Goal: Task Accomplishment & Management: Manage account settings

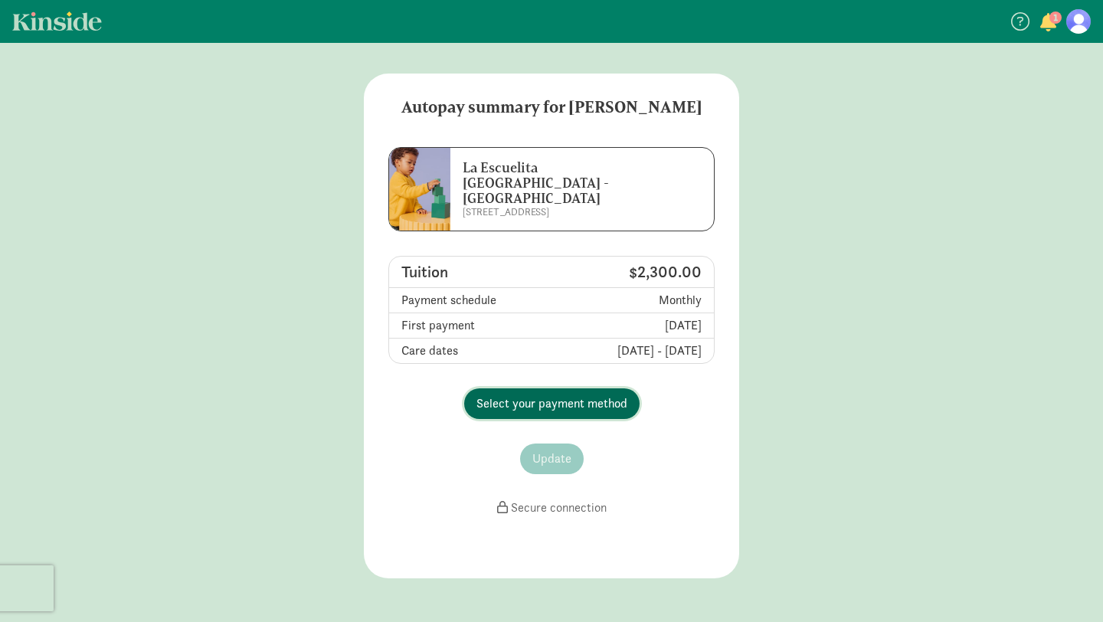
click at [565, 395] on span "Select your payment method" at bounding box center [552, 404] width 151 height 18
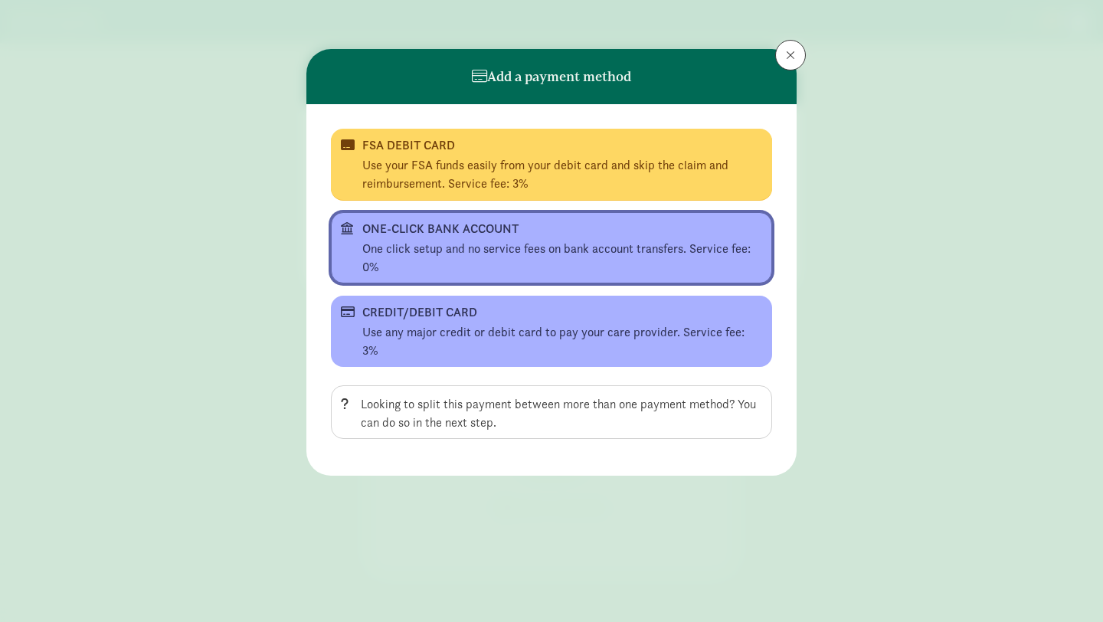
click at [440, 242] on div "One click setup and no service fees on bank account transfers. Service fee: 0%" at bounding box center [562, 258] width 400 height 37
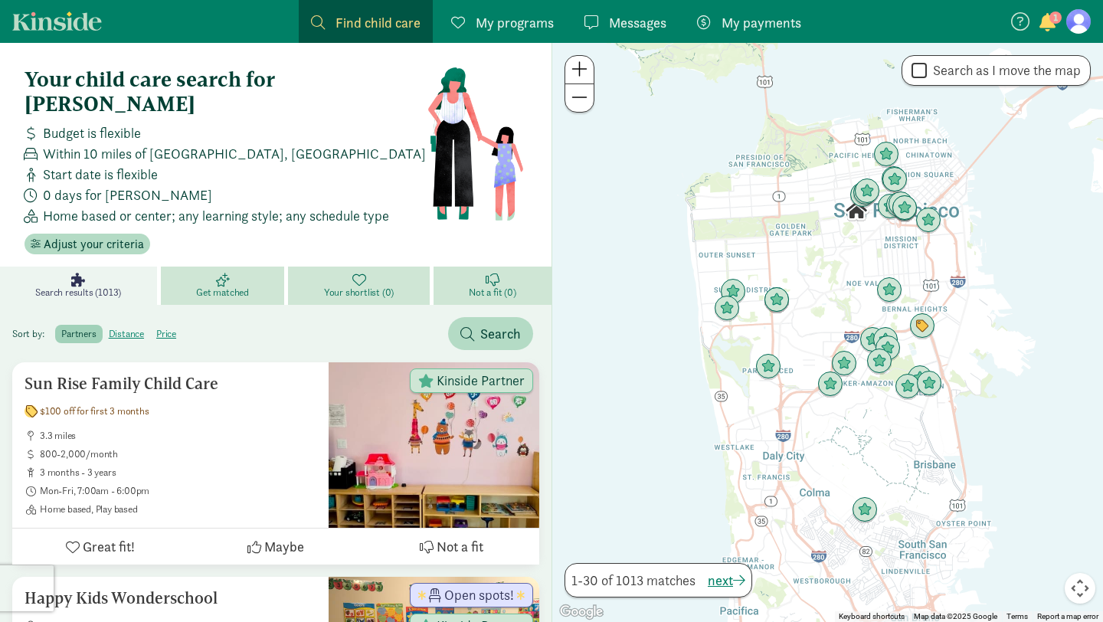
click at [755, 28] on span "My payments" at bounding box center [762, 22] width 80 height 21
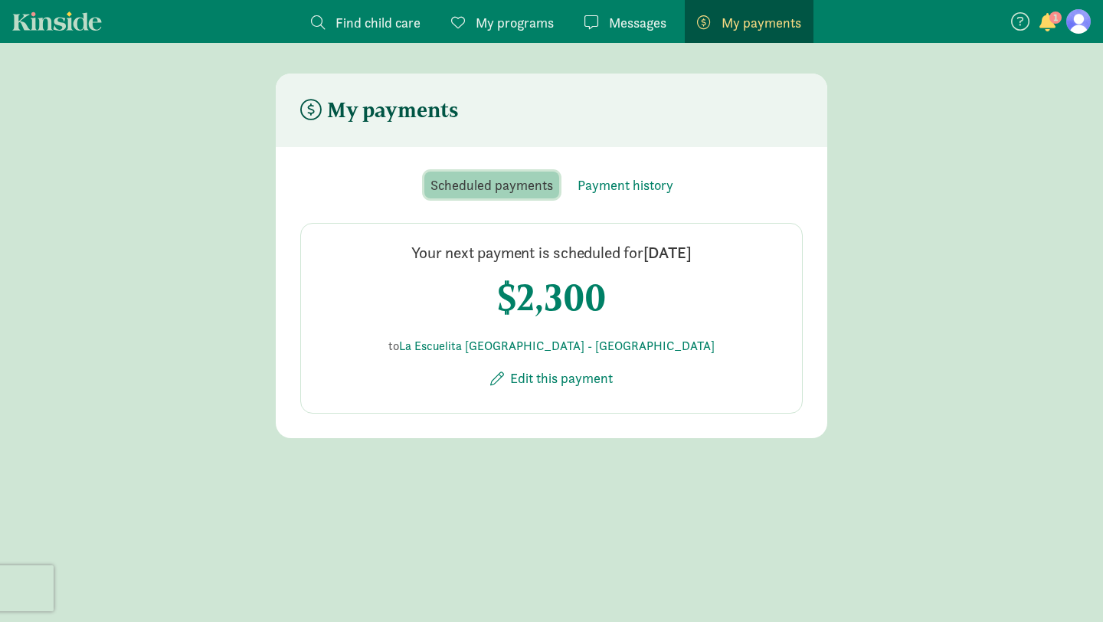
click at [526, 185] on span "Scheduled payments" at bounding box center [492, 185] width 123 height 21
click at [619, 183] on span "Payment history" at bounding box center [626, 185] width 96 height 21
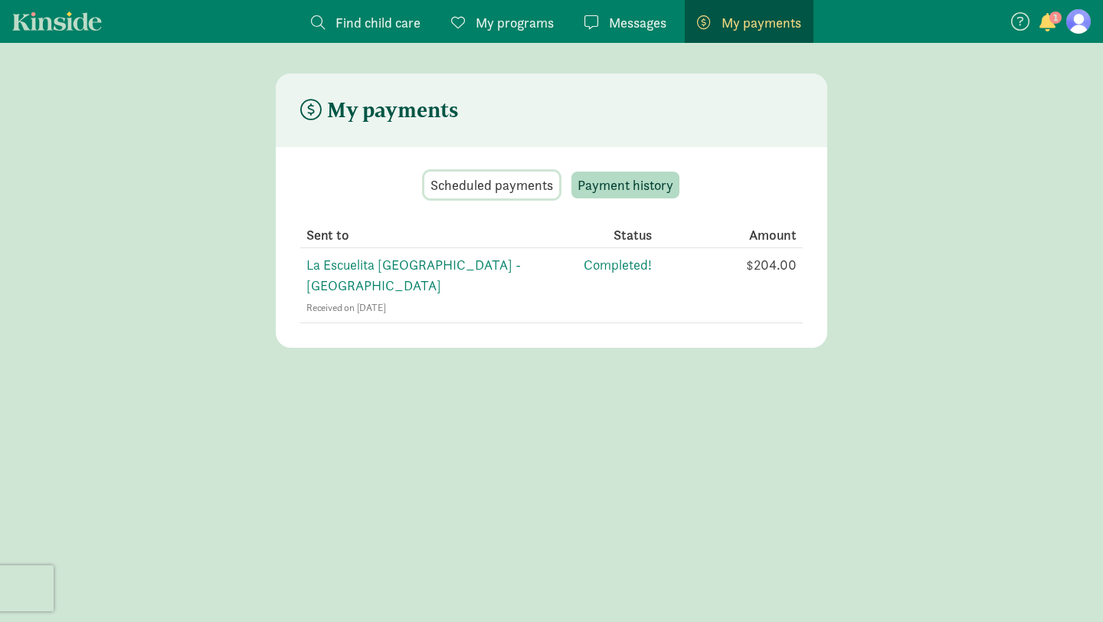
click at [546, 185] on span "Scheduled payments" at bounding box center [492, 185] width 123 height 21
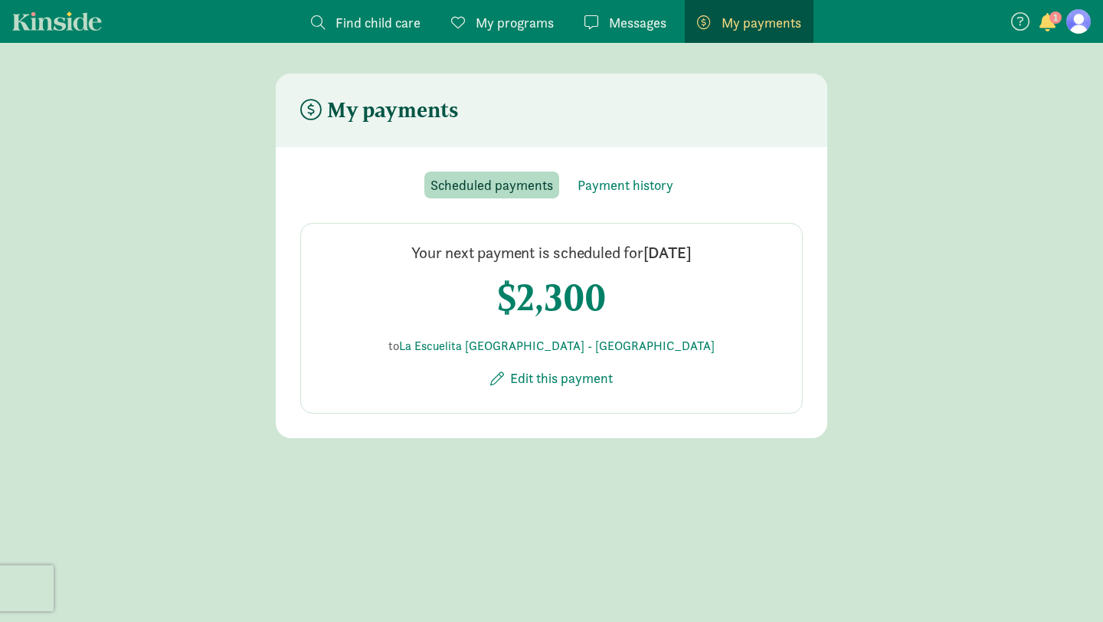
click at [1079, 29] on figure at bounding box center [1079, 21] width 25 height 25
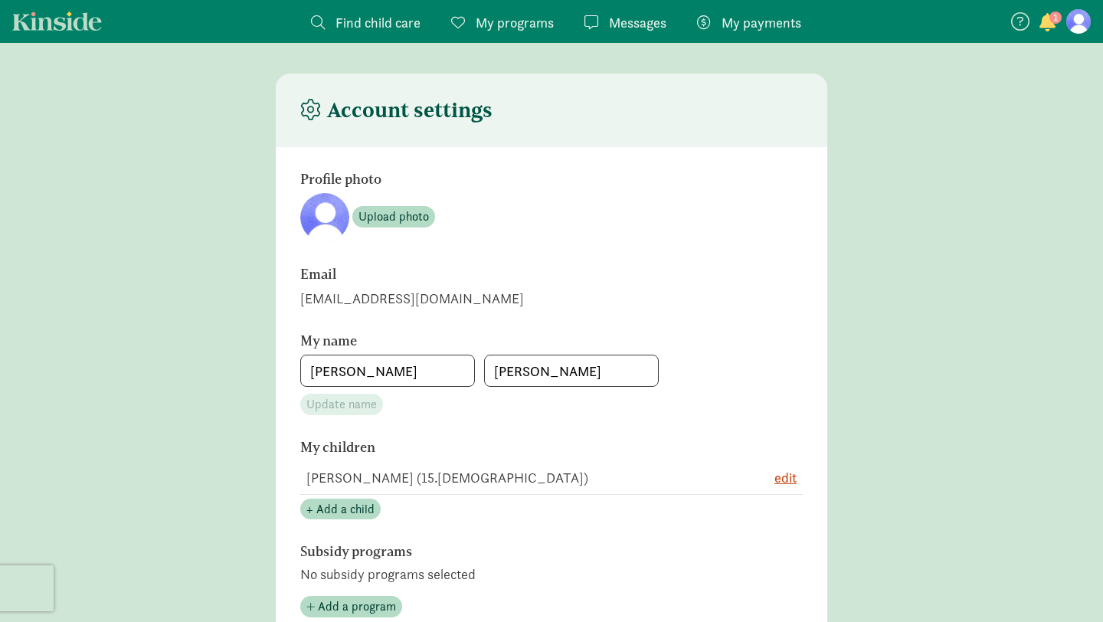
click at [739, 18] on span "My payments" at bounding box center [762, 22] width 80 height 21
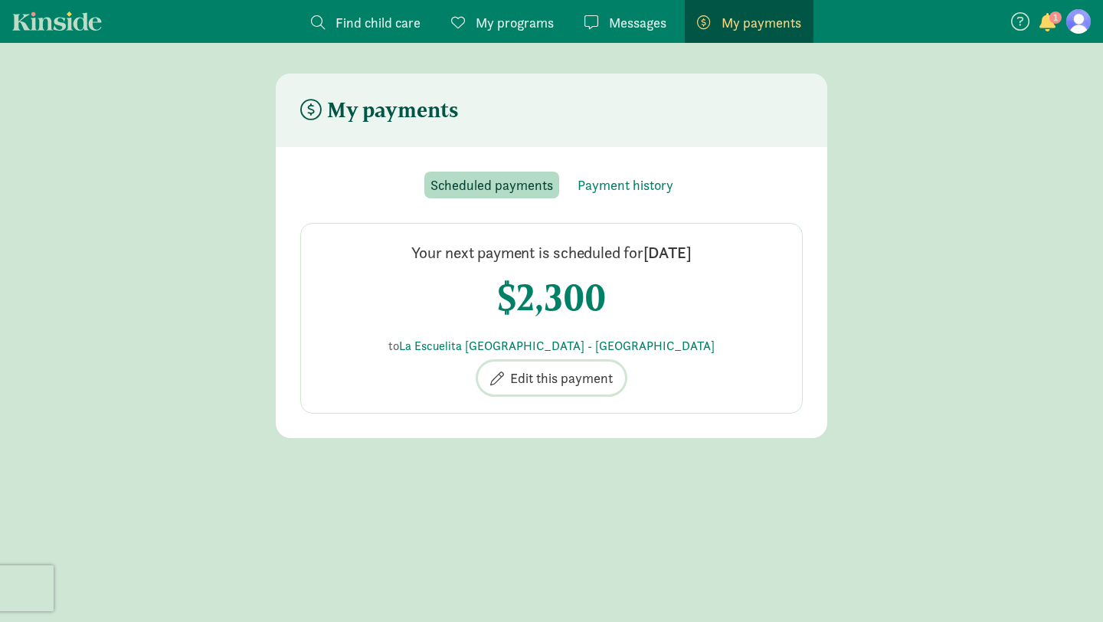
click at [566, 379] on span "Edit this payment" at bounding box center [561, 378] width 103 height 21
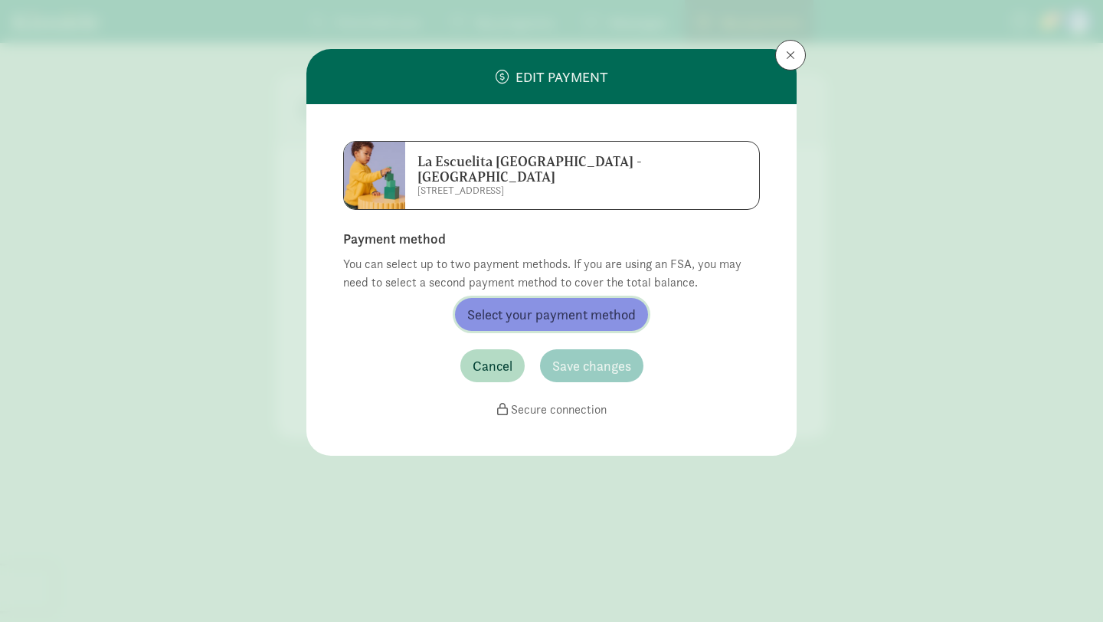
click at [542, 304] on span "Select your payment method" at bounding box center [551, 314] width 169 height 21
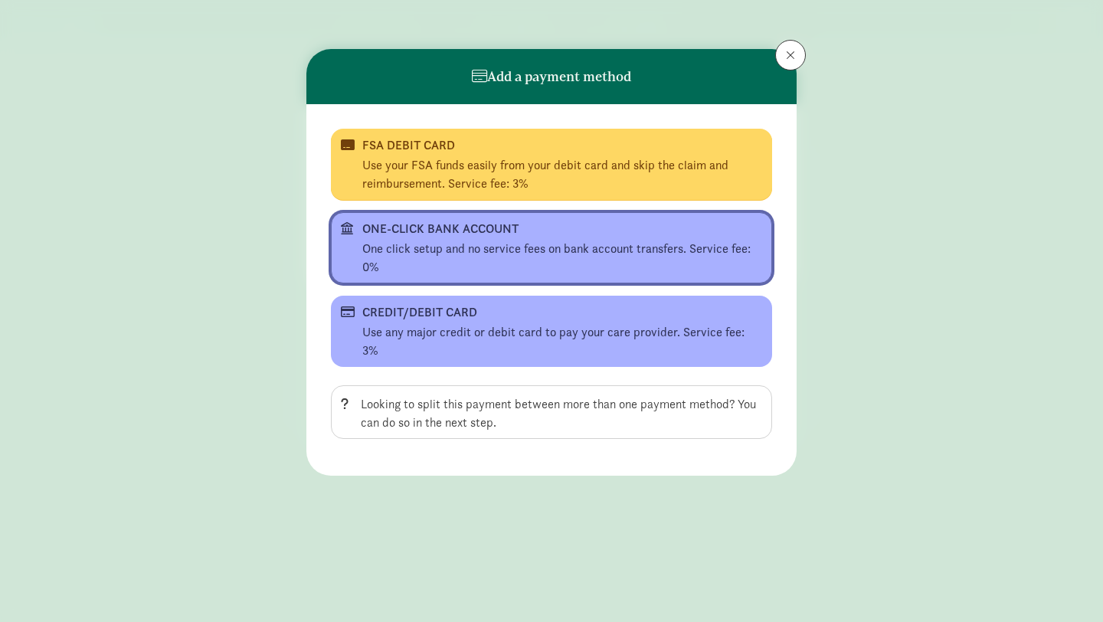
click at [514, 249] on div "One click setup and no service fees on bank account transfers. Service fee: 0%" at bounding box center [562, 258] width 400 height 37
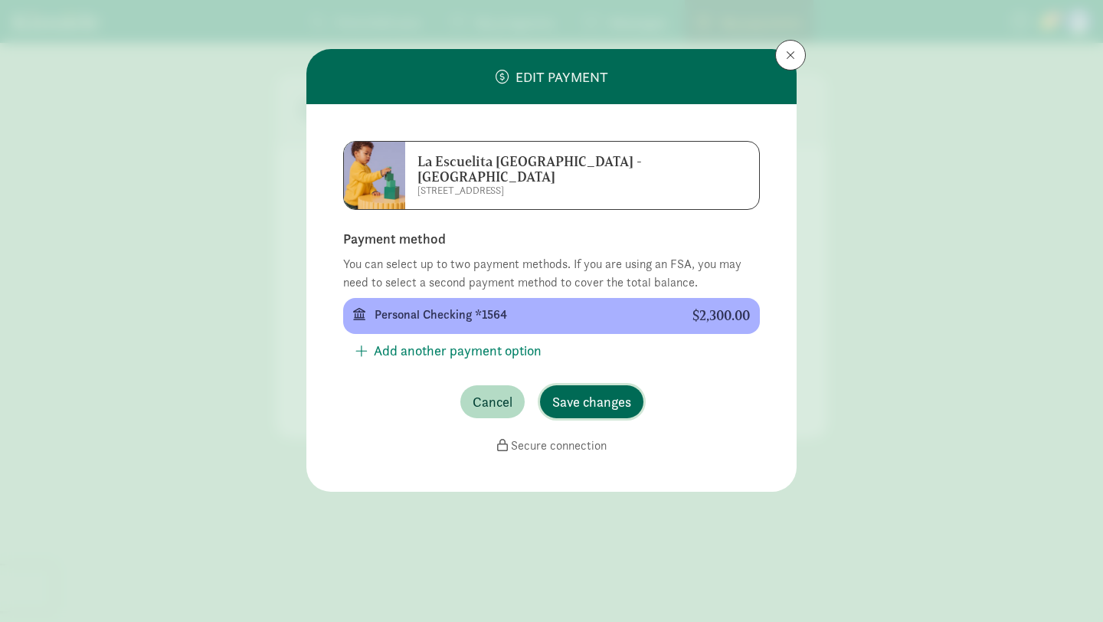
click at [621, 392] on span "Save changes" at bounding box center [591, 402] width 79 height 21
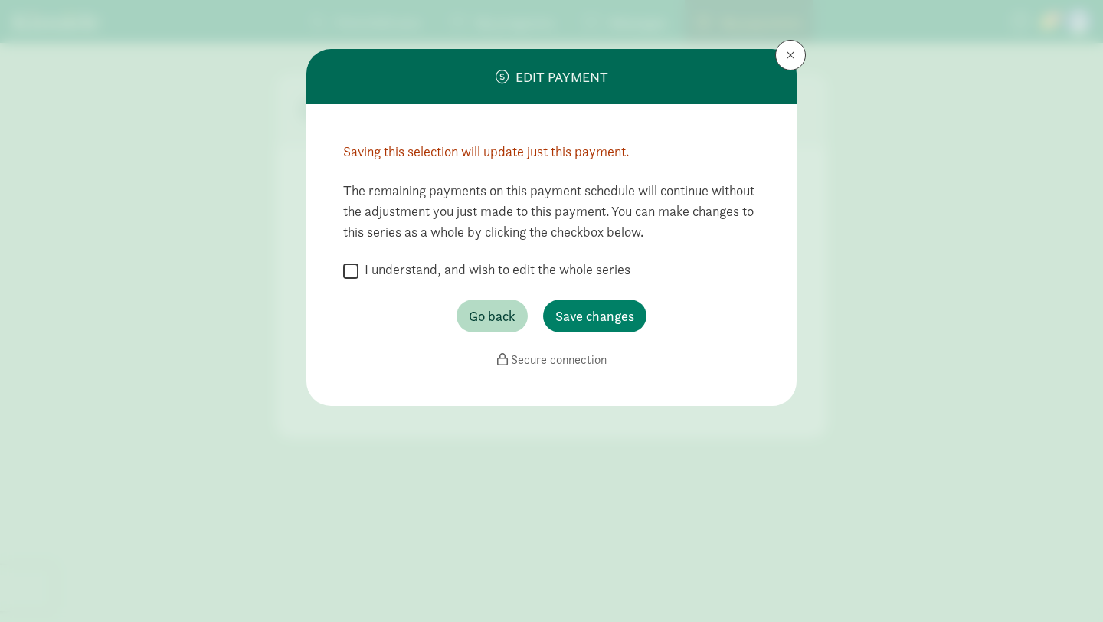
click at [352, 273] on input "I understand, and wish to edit the whole series" at bounding box center [350, 271] width 15 height 21
checkbox input "true"
click at [589, 316] on span "Save changes" at bounding box center [595, 316] width 79 height 21
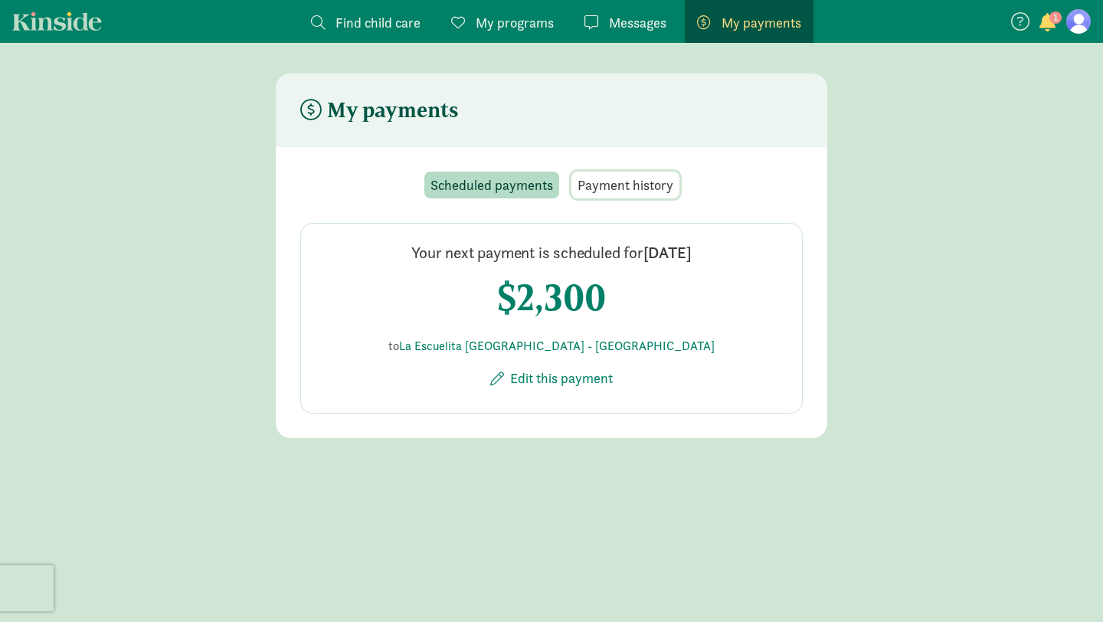
click at [621, 185] on span "Payment history" at bounding box center [626, 185] width 96 height 21
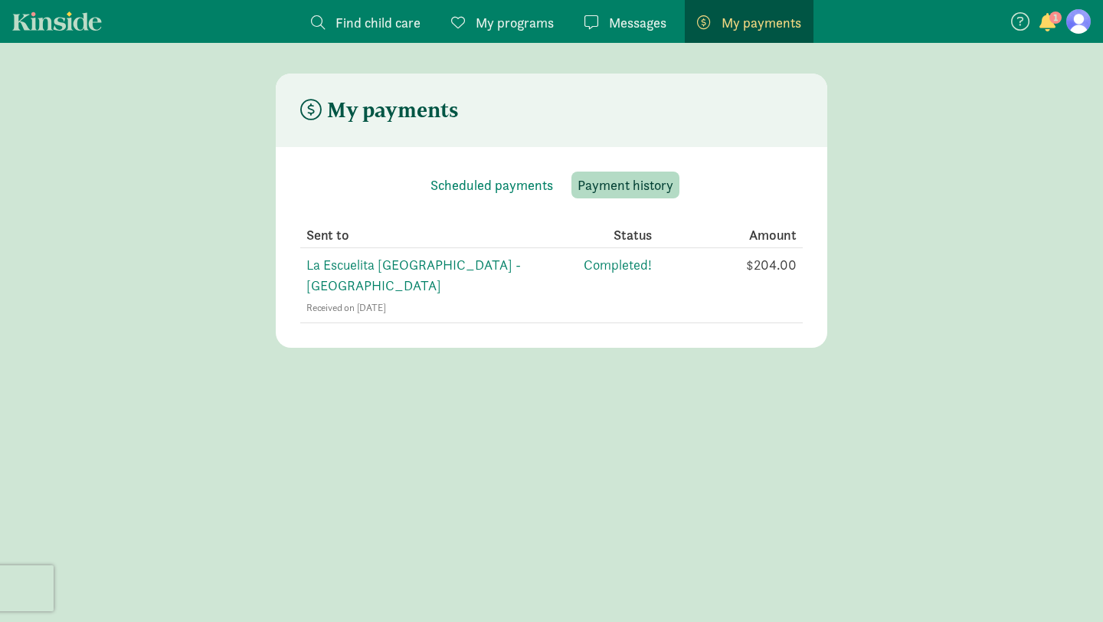
click at [734, 24] on span "My payments" at bounding box center [762, 22] width 80 height 21
click at [633, 185] on span "Payment history" at bounding box center [626, 185] width 96 height 21
click at [517, 184] on span "Scheduled payments" at bounding box center [492, 185] width 123 height 21
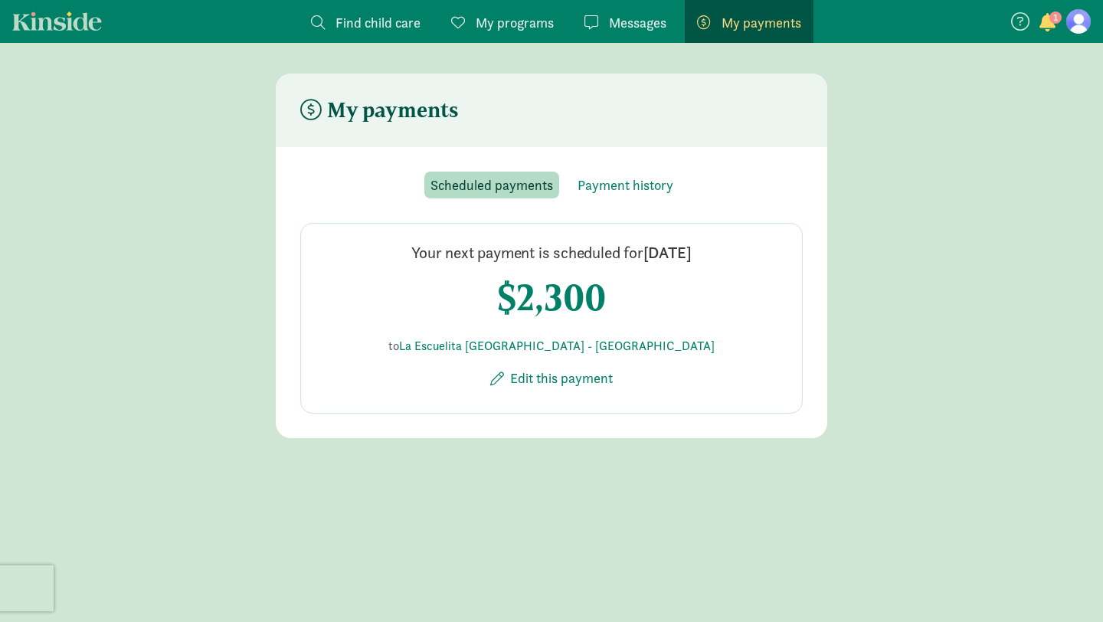
click at [1081, 25] on figure at bounding box center [1079, 21] width 25 height 25
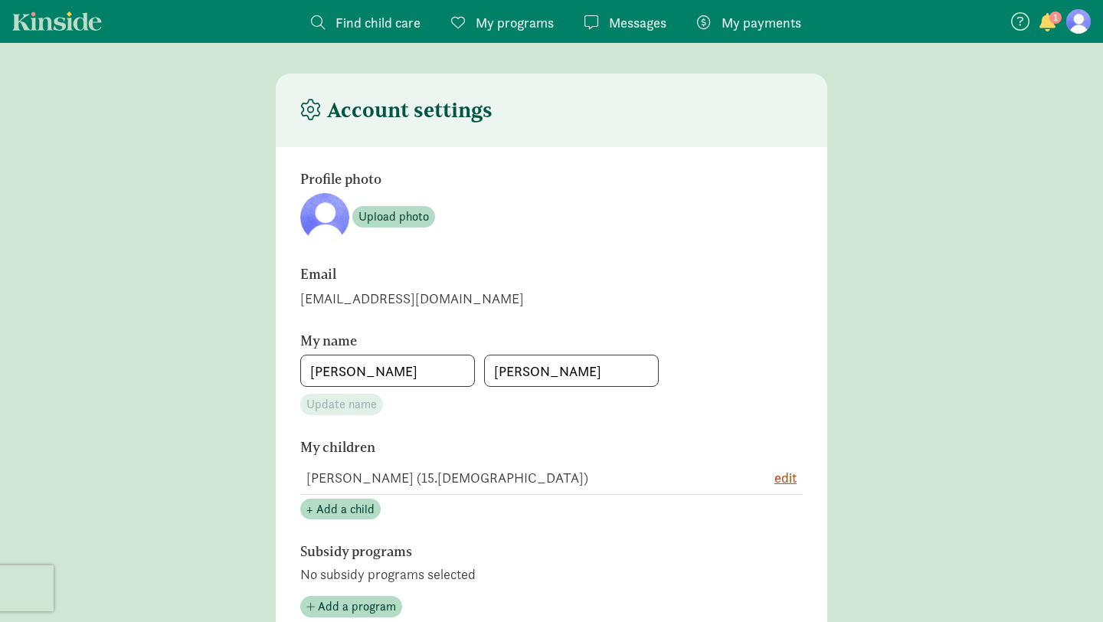
click at [750, 27] on span "My payments" at bounding box center [762, 22] width 80 height 21
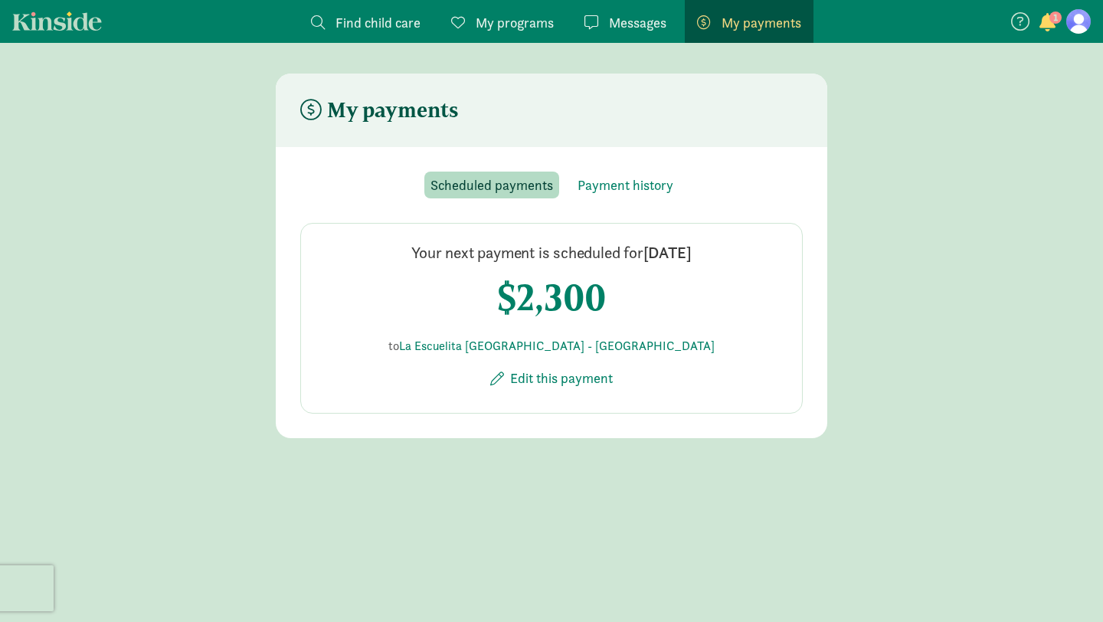
click at [726, 299] on div "Your next payment is scheduled for Aug 25, 2025 $2,300 to La Escuelita Bilingua…" at bounding box center [551, 318] width 503 height 191
click at [546, 379] on span "Edit this payment" at bounding box center [561, 378] width 103 height 21
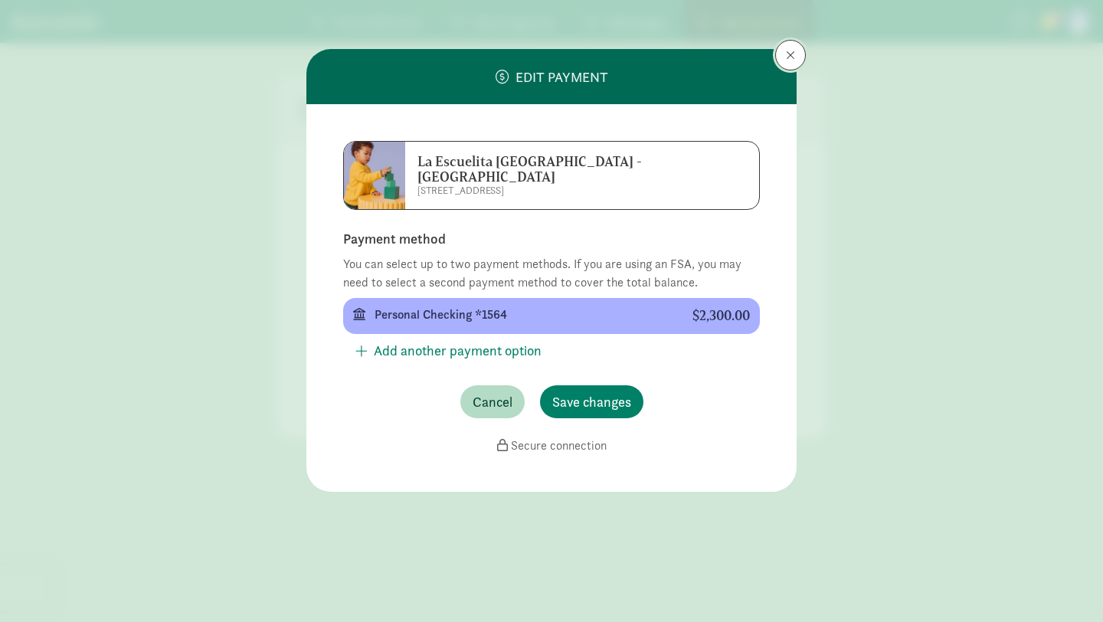
click at [791, 54] on span at bounding box center [790, 55] width 9 height 12
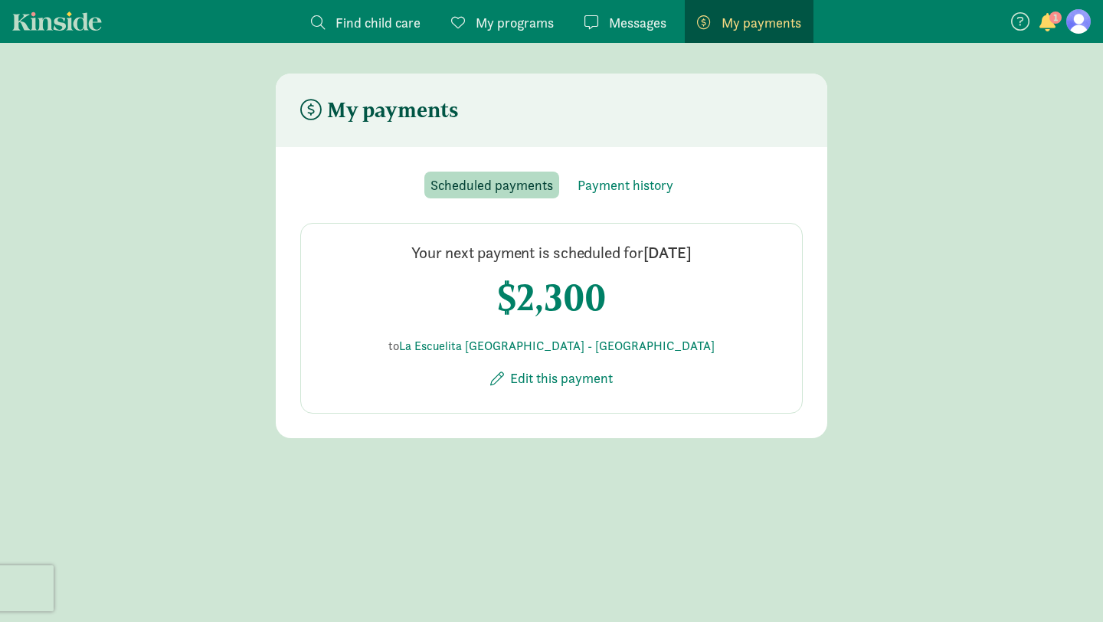
click at [493, 21] on span "My programs" at bounding box center [515, 22] width 78 height 21
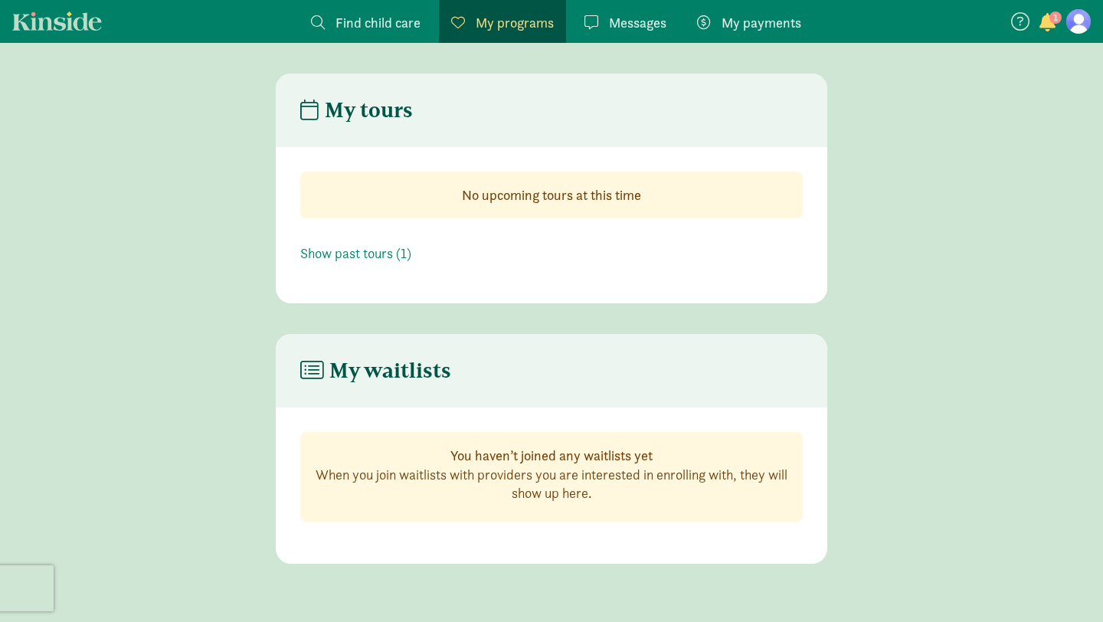
click at [410, 22] on span "Find child care" at bounding box center [378, 22] width 85 height 21
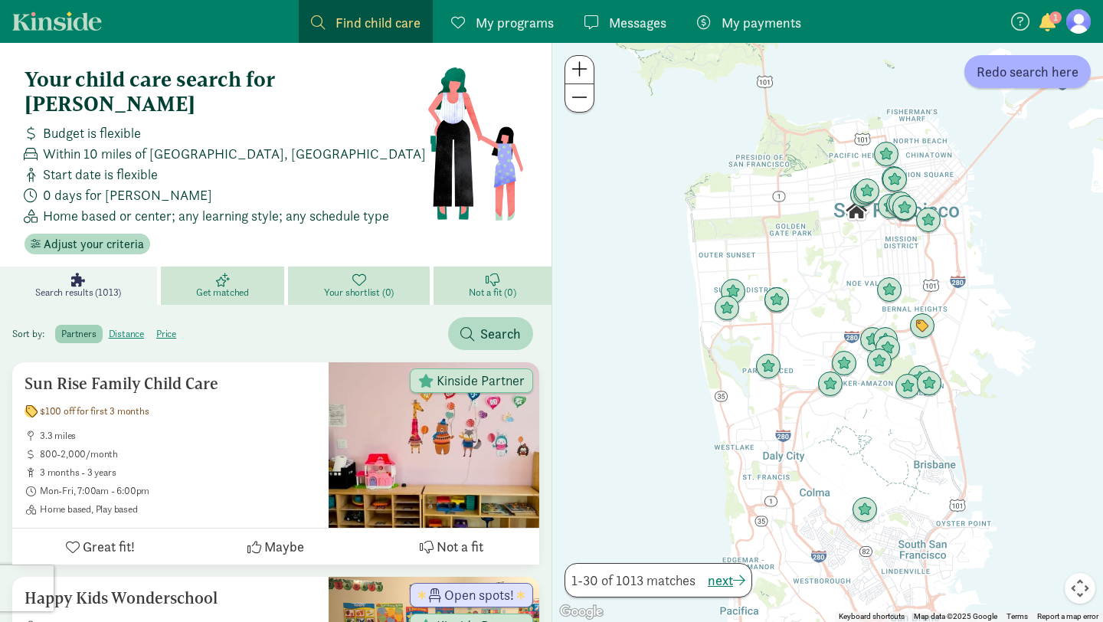
click at [649, 21] on span "Messages" at bounding box center [637, 22] width 57 height 21
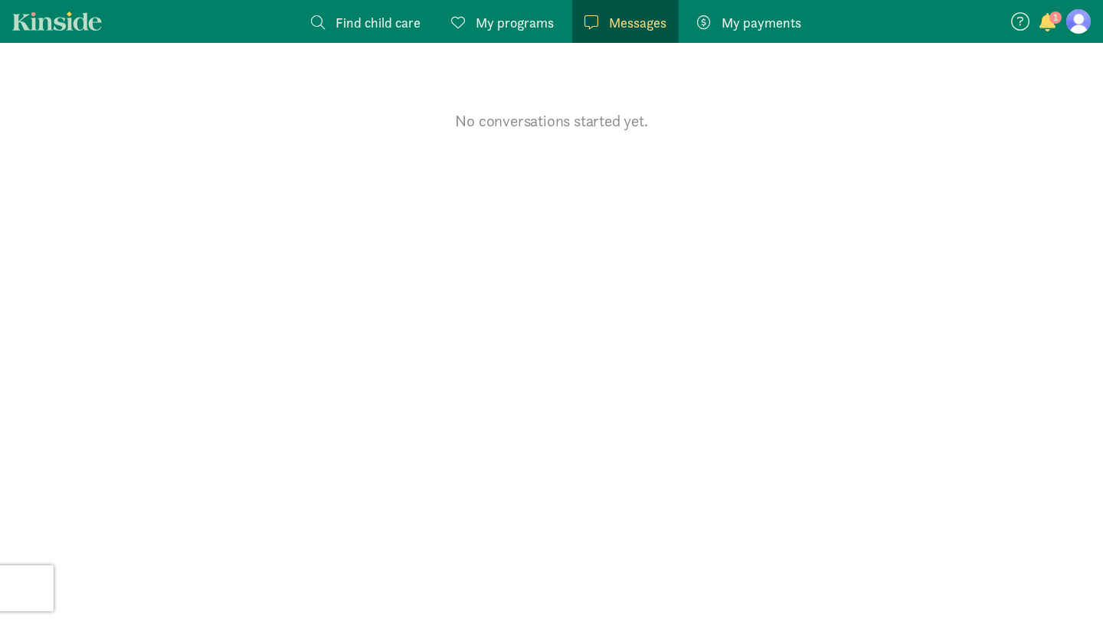
click at [1050, 19] on span "1" at bounding box center [1056, 17] width 12 height 12
click at [945, 77] on span "La Escuelita Bilingual School - Columbia City has invited you to enroll in Auto…" at bounding box center [951, 71] width 188 height 41
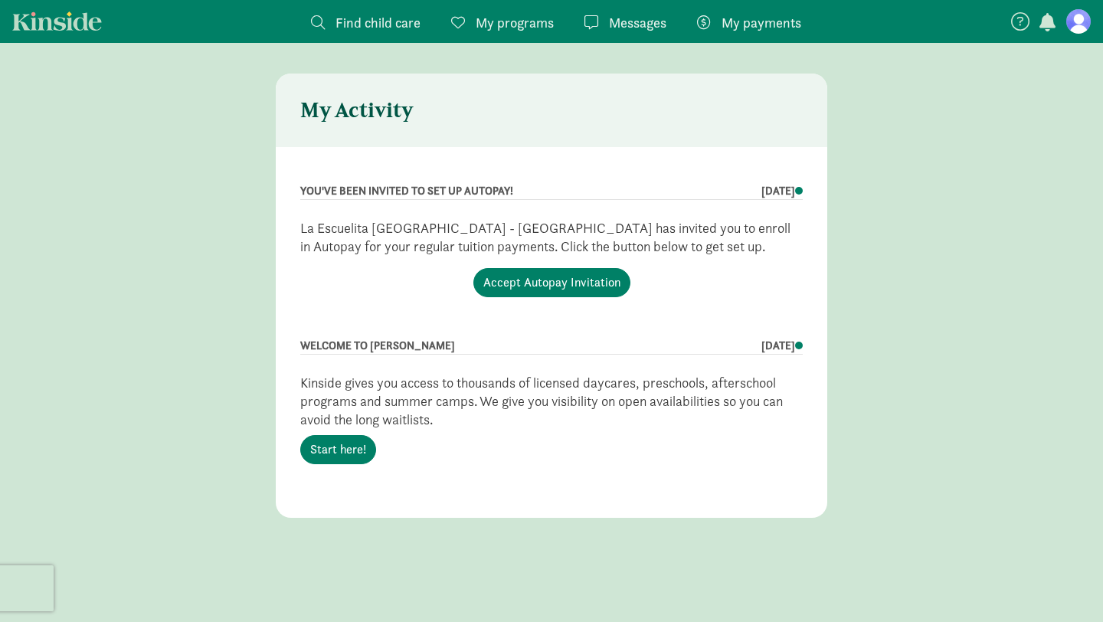
click at [784, 22] on span "My payments" at bounding box center [762, 22] width 80 height 21
